Goal: Task Accomplishment & Management: Manage account settings

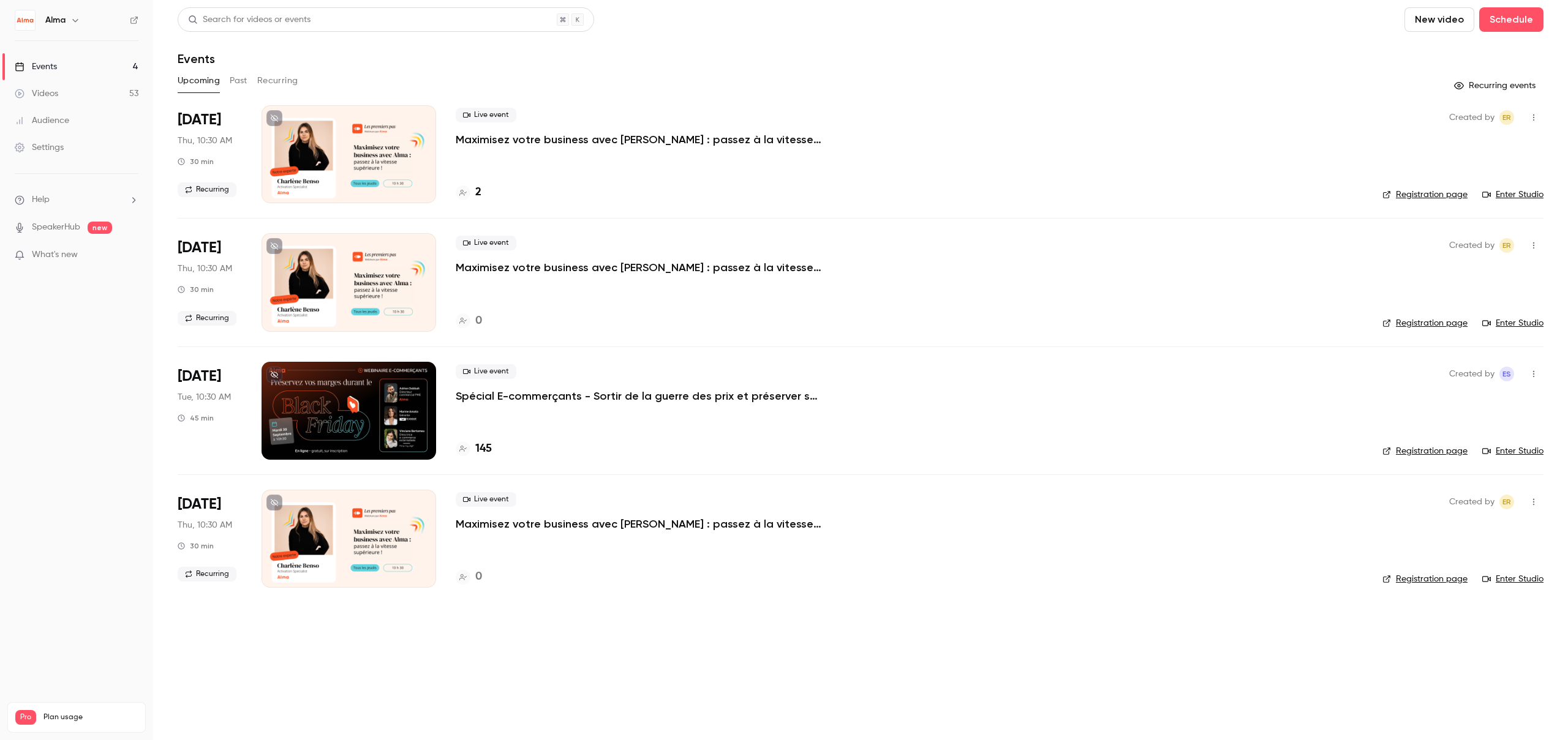
click at [315, 402] on div at bounding box center [349, 411] width 175 height 98
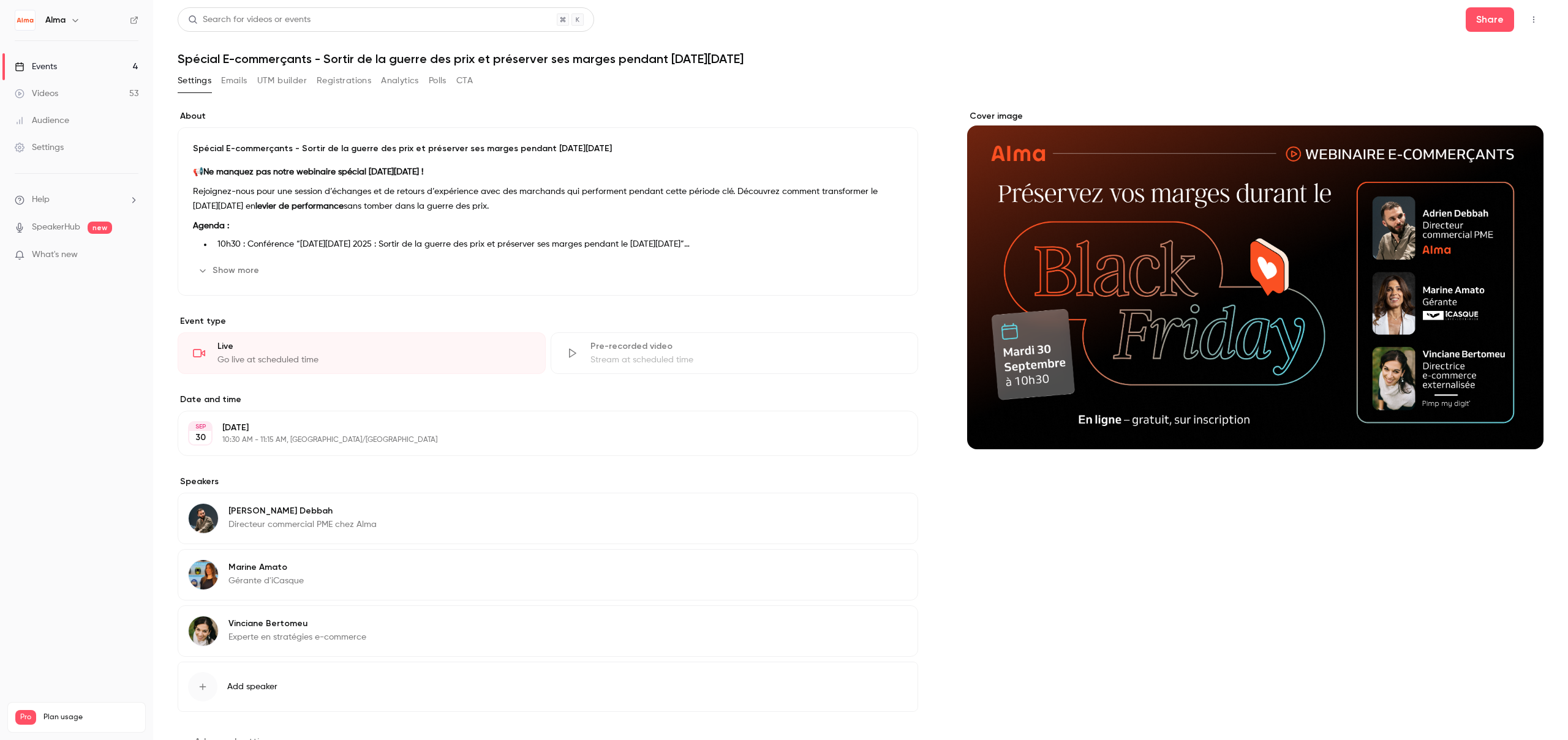
click at [331, 84] on button "Registrations" at bounding box center [343, 80] width 55 height 19
